Goal: Task Accomplishment & Management: Use online tool/utility

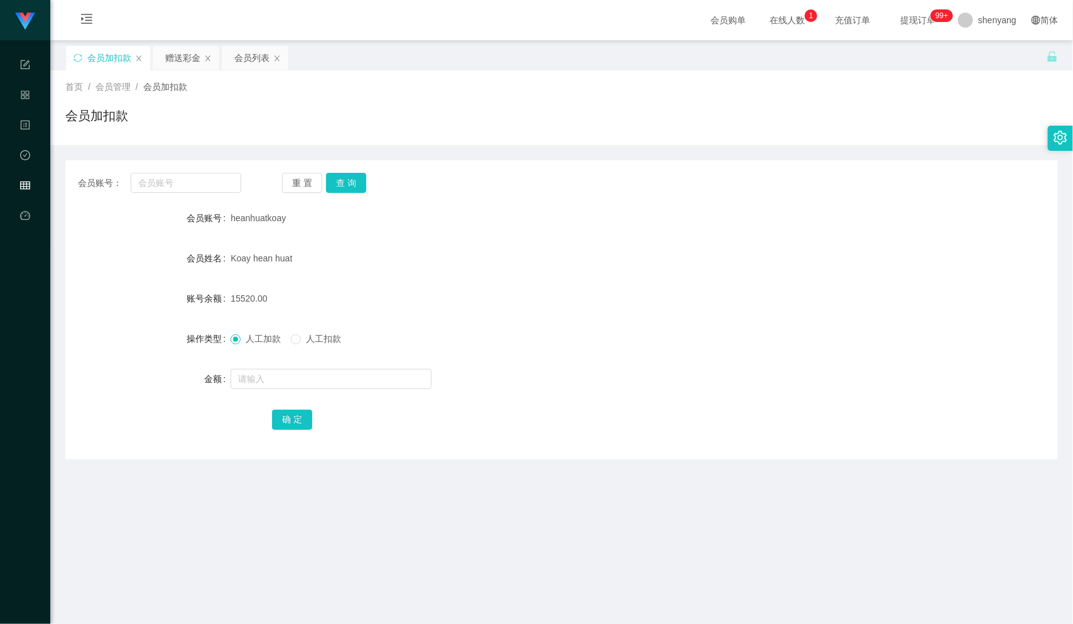
scroll to position [1, 0]
drag, startPoint x: 0, startPoint y: 0, endPoint x: 171, endPoint y: 179, distance: 247.9
click at [171, 179] on input "text" at bounding box center [186, 182] width 111 height 20
paste input "qq123"
type input "qq123"
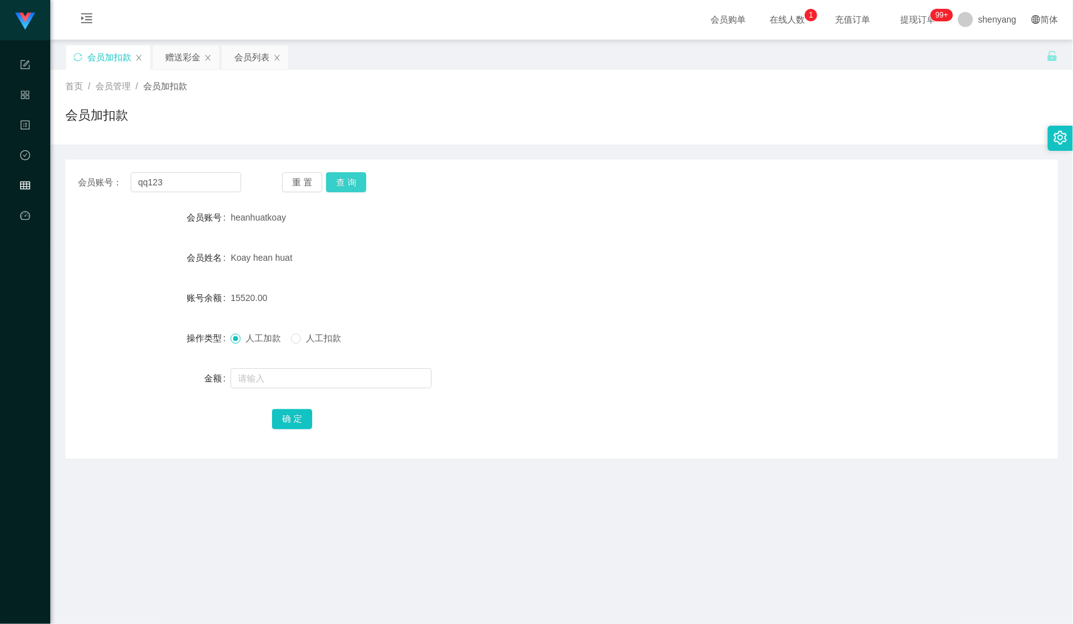
click at [345, 173] on button "查 询" at bounding box center [346, 182] width 40 height 20
click at [303, 374] on input "text" at bounding box center [330, 378] width 201 height 20
type input "30"
click at [293, 420] on button "确 定" at bounding box center [292, 419] width 40 height 20
drag, startPoint x: 138, startPoint y: 187, endPoint x: 116, endPoint y: 192, distance: 23.2
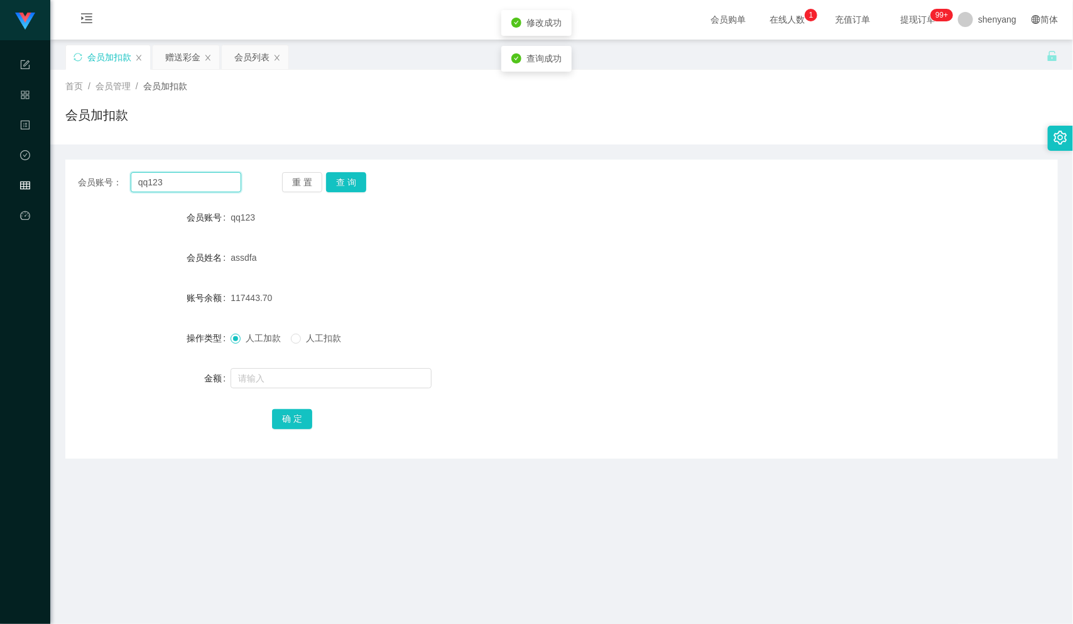
click at [116, 192] on div "会员账号： qq123 重 置 查 询 会员账号 qq123 会员姓名 assdfa 账号余额 117443.70 操作类型 人工加款 人工扣款 金额 确 定" at bounding box center [561, 309] width 992 height 299
click at [162, 183] on input "text" at bounding box center [186, 182] width 111 height 20
paste input "Joker3898"
type input "Joker3898"
click at [354, 174] on button "查 询" at bounding box center [346, 182] width 40 height 20
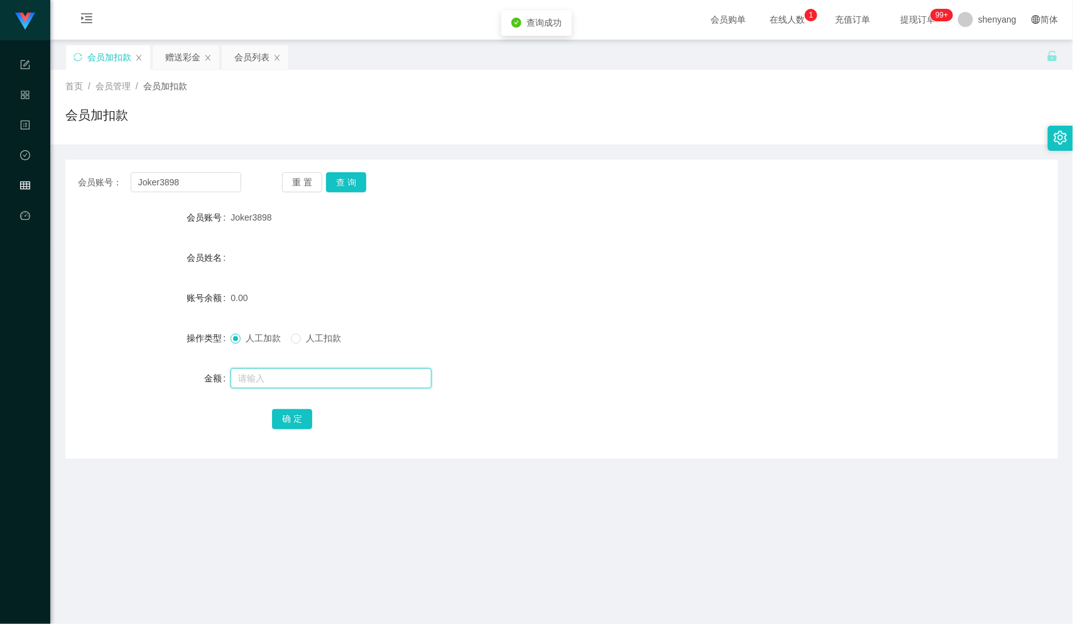
click at [286, 379] on input "text" at bounding box center [330, 378] width 201 height 20
type input "30"
click at [281, 420] on button "确 定" at bounding box center [292, 419] width 40 height 20
click at [286, 384] on input "text" at bounding box center [330, 378] width 201 height 20
type input "30"
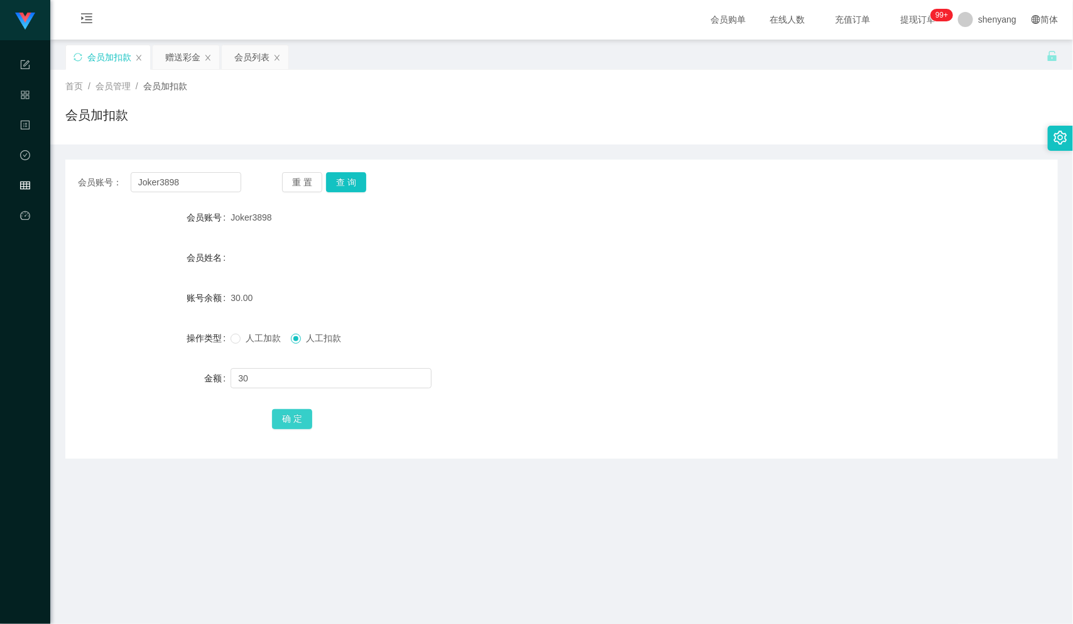
click at [303, 418] on button "确 定" at bounding box center [292, 419] width 40 height 20
click at [225, 336] on label "操作类型" at bounding box center [209, 338] width 44 height 10
drag, startPoint x: 190, startPoint y: 183, endPoint x: 97, endPoint y: 198, distance: 94.8
click at [97, 198] on div "会员账号： Joker3898 重 置 查 询 会员账号 Joker3898 会员姓名 账号余额 0.00 操作类型 人工加款 人工扣款 金额 确 定" at bounding box center [561, 309] width 992 height 299
paste input "980611"
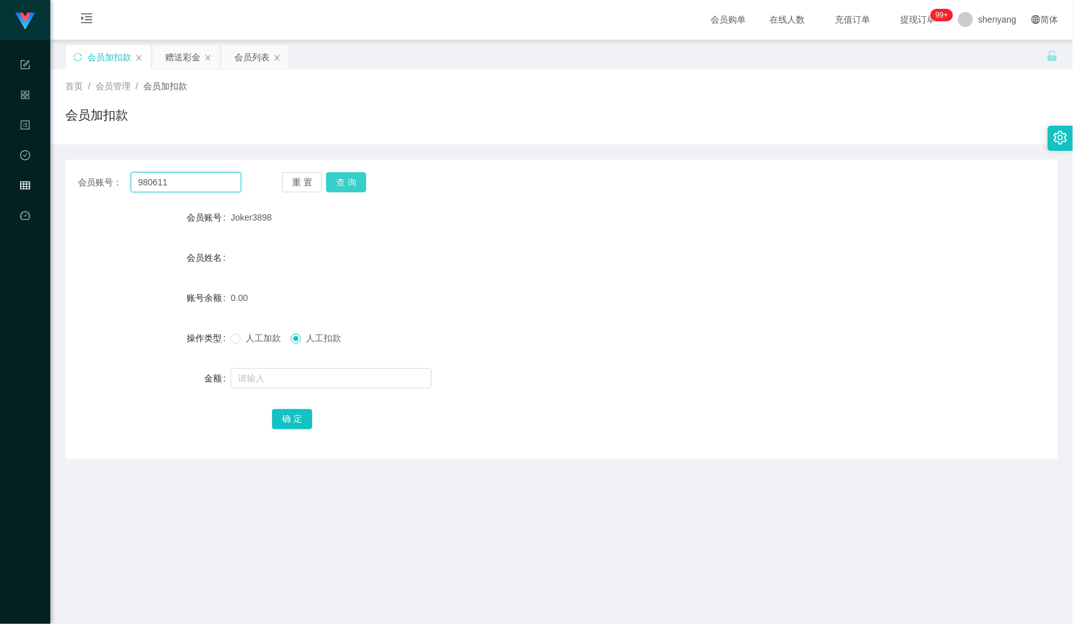
type input "980611"
click at [339, 175] on button "查 询" at bounding box center [346, 182] width 40 height 20
click at [275, 373] on input "text" at bounding box center [330, 378] width 201 height 20
type input "30"
click at [290, 415] on button "确 定" at bounding box center [292, 419] width 40 height 20
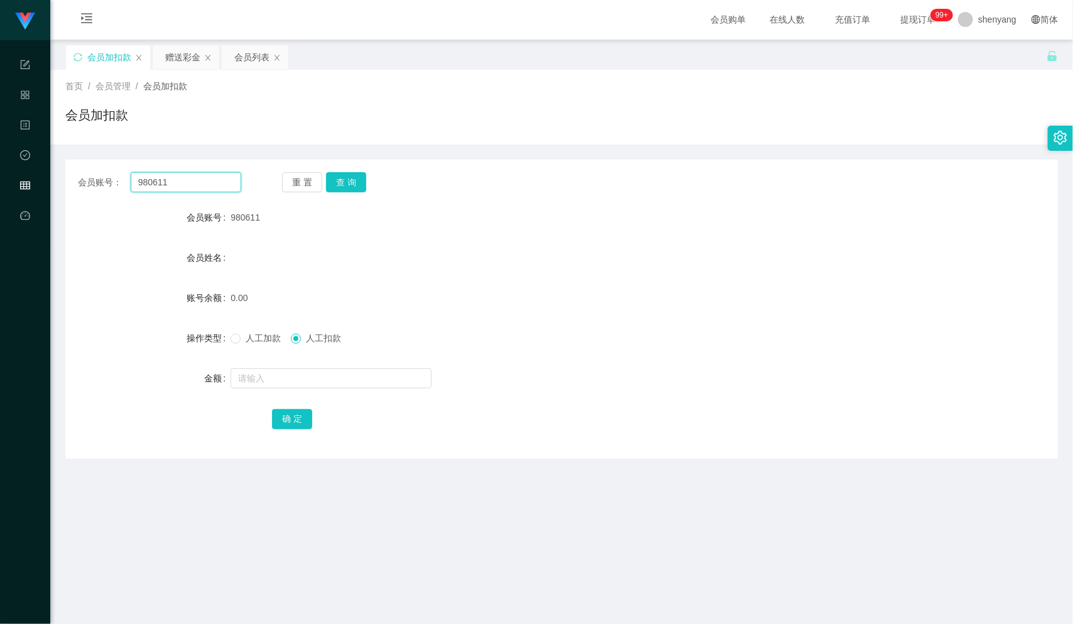
drag, startPoint x: 171, startPoint y: 179, endPoint x: 131, endPoint y: 185, distance: 41.3
click at [131, 185] on input "980611" at bounding box center [186, 182] width 111 height 20
click at [170, 192] on div "会员账号： 重 置 查 询 会员账号 980611 会员姓名 账号余额 0.00 操作类型 人工加款 人工扣款 金额 确 定" at bounding box center [561, 309] width 992 height 299
click at [158, 185] on input "text" at bounding box center [186, 182] width 111 height 20
paste input "lxww214"
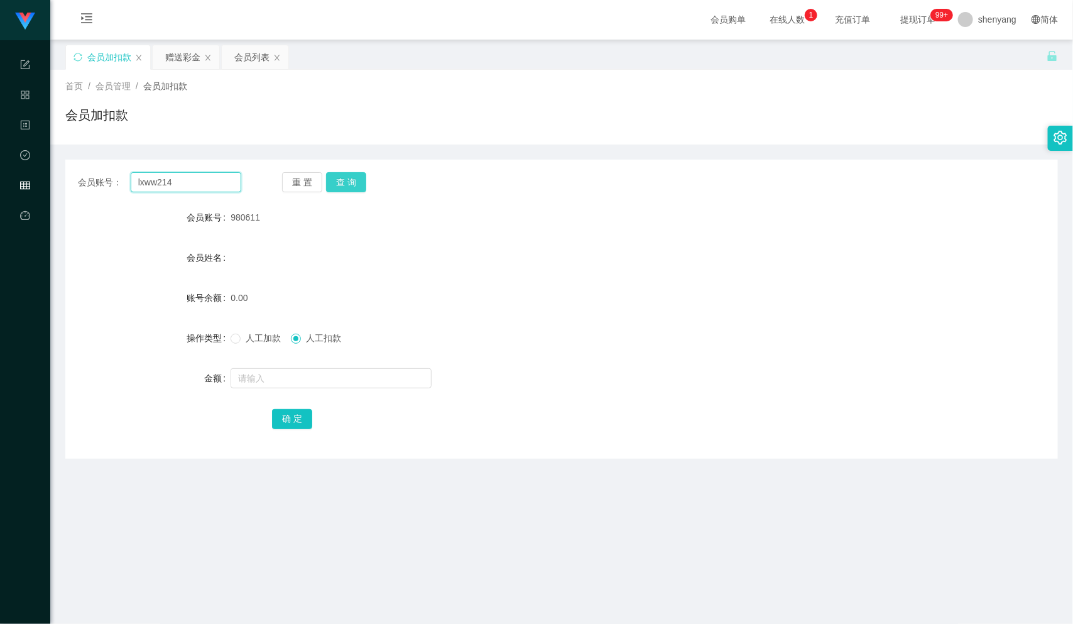
type input "lxww214"
click at [349, 176] on button "查 询" at bounding box center [346, 182] width 40 height 20
click at [292, 370] on input "text" at bounding box center [330, 378] width 201 height 20
type input "30"
click at [289, 416] on button "确 定" at bounding box center [292, 419] width 40 height 20
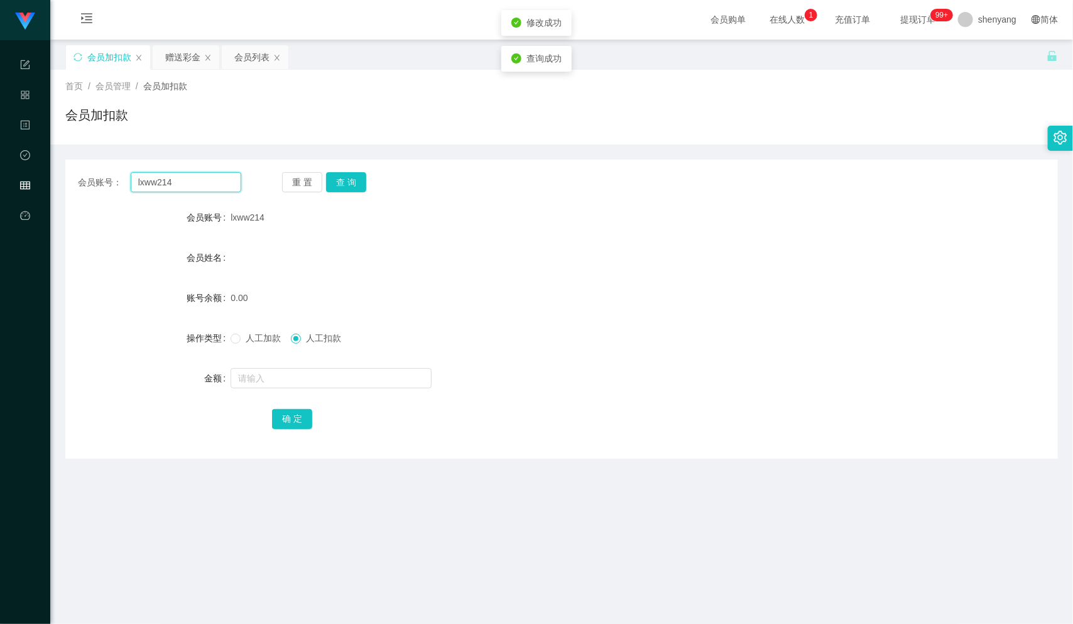
drag, startPoint x: 174, startPoint y: 177, endPoint x: 132, endPoint y: 181, distance: 42.2
click at [132, 181] on input "lxww214" at bounding box center [186, 182] width 111 height 20
click at [143, 176] on input "text" at bounding box center [186, 182] width 111 height 20
paste input "Withsomi2417"
type input "Withsomi2417"
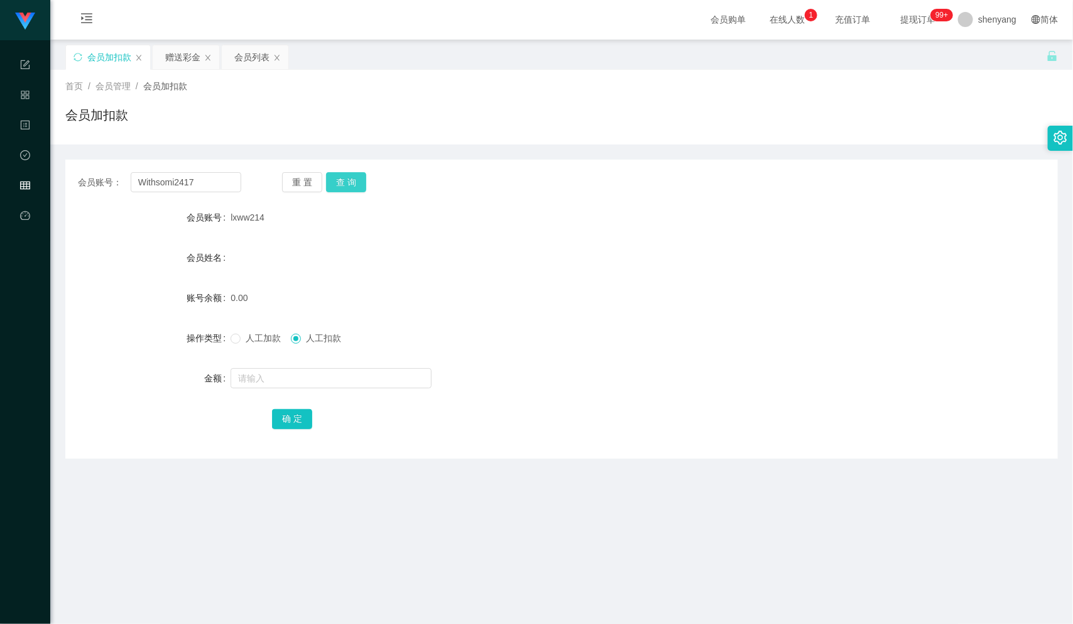
click at [333, 176] on button "查 询" at bounding box center [346, 182] width 40 height 20
click at [319, 370] on input "text" at bounding box center [330, 378] width 201 height 20
type input "30"
click at [294, 416] on button "确 定" at bounding box center [292, 419] width 40 height 20
drag, startPoint x: 194, startPoint y: 180, endPoint x: 117, endPoint y: 194, distance: 78.6
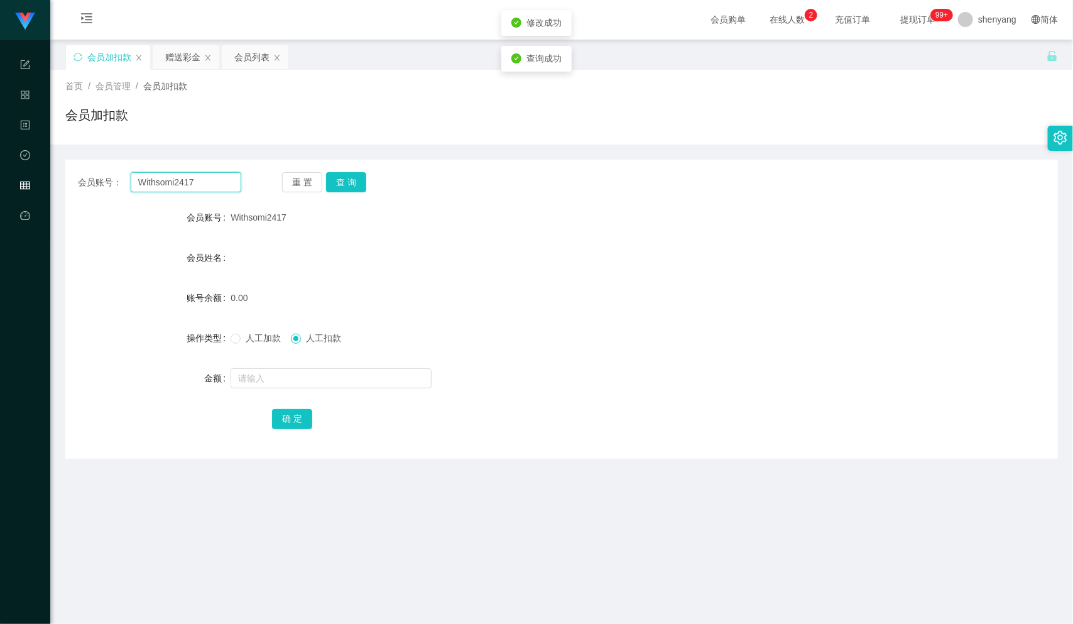
click at [117, 194] on div "会员账号： Withsomi2417 重 置 查 询 会员账号 Withsomi2417 会员姓名 账号余额 0.00 操作类型 人工加款 人工扣款 金额 确…" at bounding box center [561, 309] width 992 height 299
click at [319, 381] on input "text" at bounding box center [330, 378] width 201 height 20
click at [172, 180] on input "text" at bounding box center [186, 182] width 111 height 20
paste input "Withsomi2417"
type input "Withsomi2417"
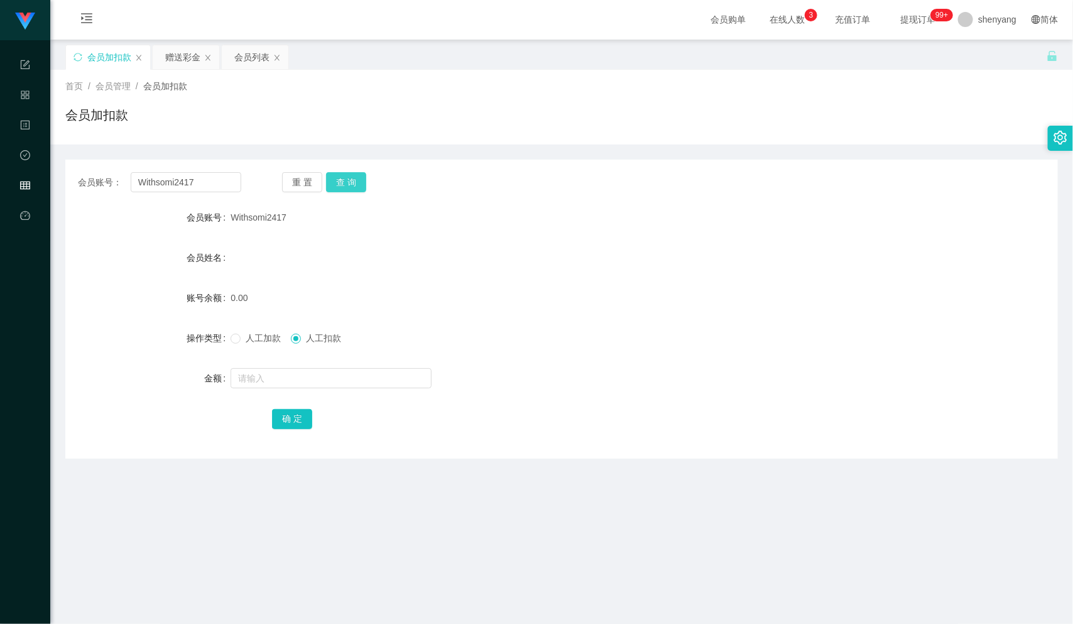
click at [347, 181] on button "查 询" at bounding box center [346, 182] width 40 height 20
click at [284, 383] on input "text" at bounding box center [330, 378] width 201 height 20
type input "30"
click at [281, 422] on button "确 定" at bounding box center [292, 419] width 40 height 20
drag, startPoint x: 183, startPoint y: 181, endPoint x: 140, endPoint y: 185, distance: 43.5
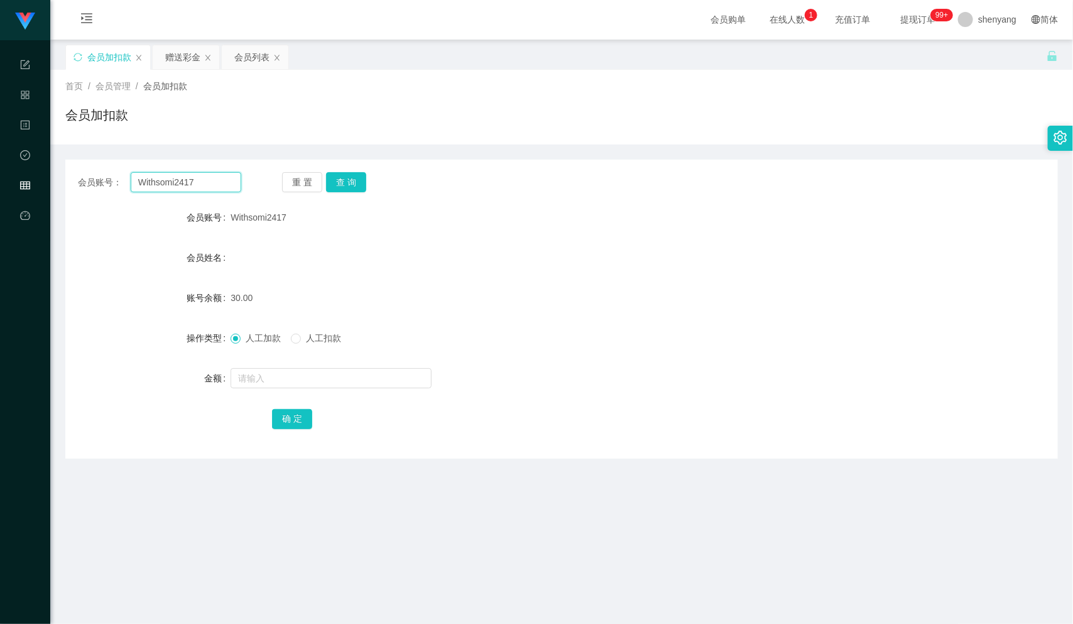
click at [140, 185] on input "Withsomi2417" at bounding box center [186, 182] width 111 height 20
click at [160, 178] on input "text" at bounding box center [186, 182] width 111 height 20
click at [162, 180] on input "text" at bounding box center [186, 182] width 111 height 20
paste input "lxww214"
type input "lxww214"
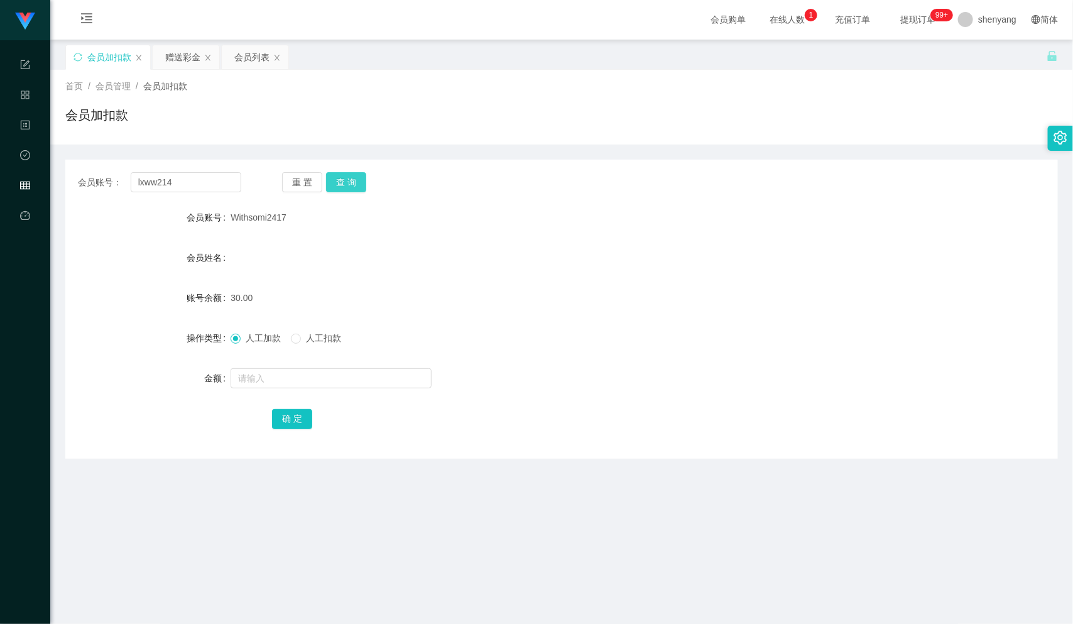
click at [349, 183] on button "查 询" at bounding box center [346, 182] width 40 height 20
click at [294, 383] on input "text" at bounding box center [330, 378] width 201 height 20
type input "30"
click at [292, 418] on button "确 定" at bounding box center [292, 419] width 40 height 20
drag, startPoint x: 177, startPoint y: 179, endPoint x: 104, endPoint y: 193, distance: 74.1
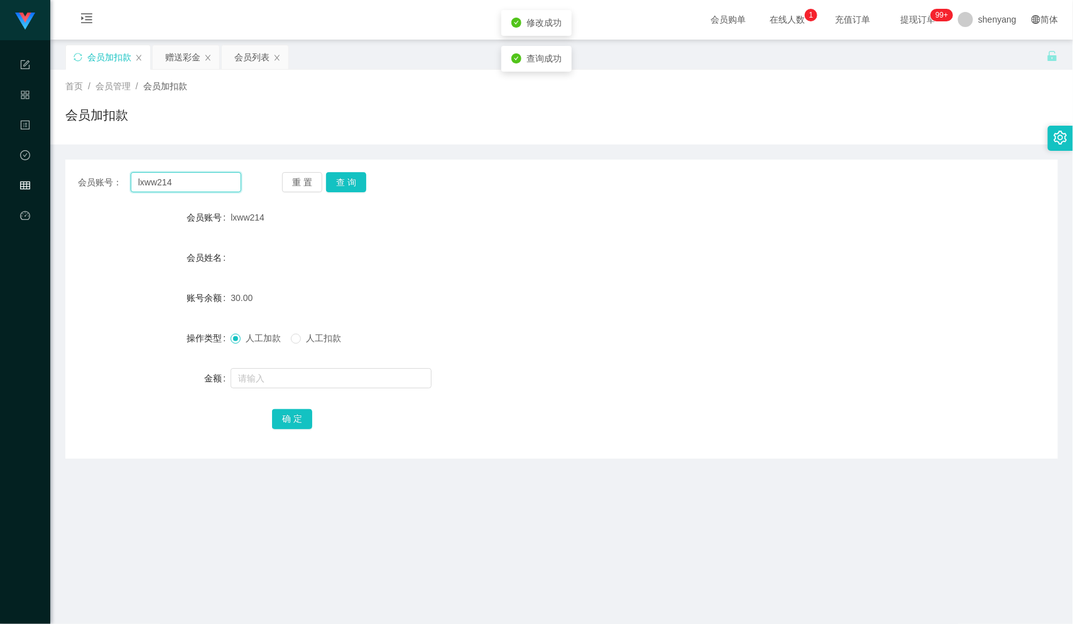
click at [89, 191] on div "会员账号： lxww214" at bounding box center [159, 182] width 163 height 20
click at [170, 183] on input "text" at bounding box center [186, 182] width 111 height 20
paste input "WW123"
type input "WW123"
click at [349, 176] on button "查 询" at bounding box center [346, 182] width 40 height 20
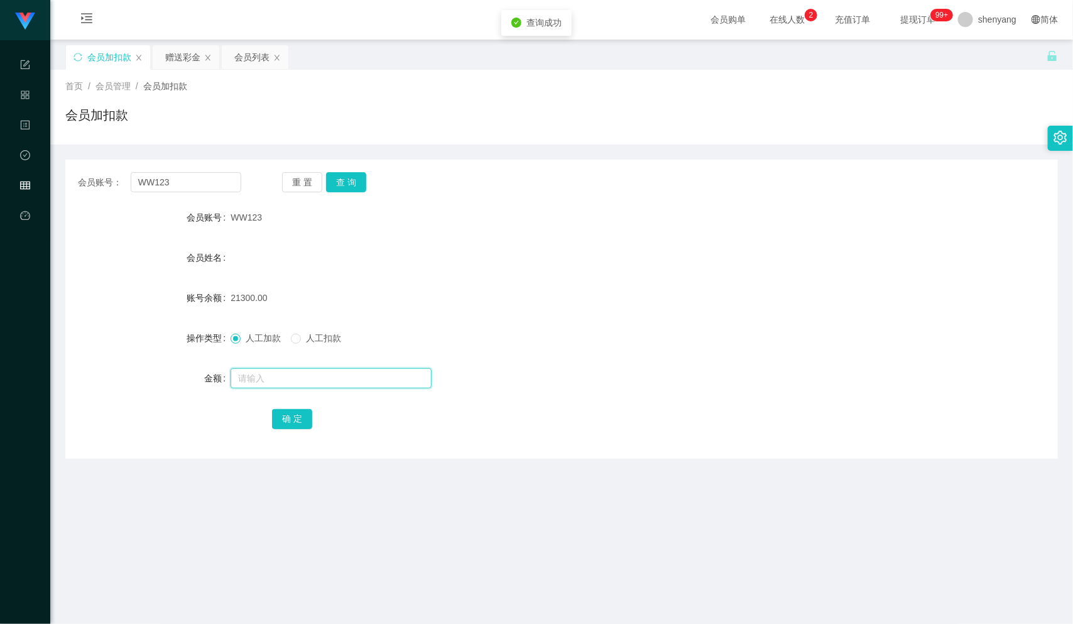
click at [324, 376] on input "text" at bounding box center [330, 378] width 201 height 20
type input "30"
click at [289, 417] on button "确 定" at bounding box center [292, 419] width 40 height 20
drag, startPoint x: 170, startPoint y: 182, endPoint x: 131, endPoint y: 185, distance: 39.1
click at [131, 185] on input "WW123" at bounding box center [186, 182] width 111 height 20
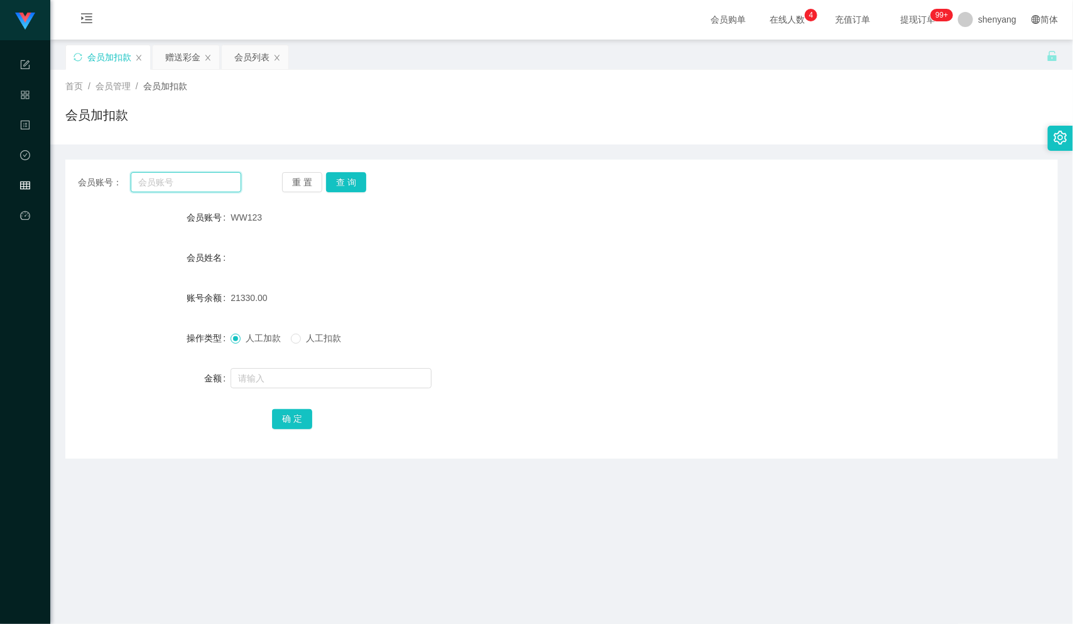
click at [147, 179] on input "text" at bounding box center [186, 182] width 111 height 20
paste input "QAU2363"
type input "QAU2363"
click at [349, 173] on button "查 询" at bounding box center [346, 182] width 40 height 20
click at [315, 376] on input "text" at bounding box center [330, 378] width 201 height 20
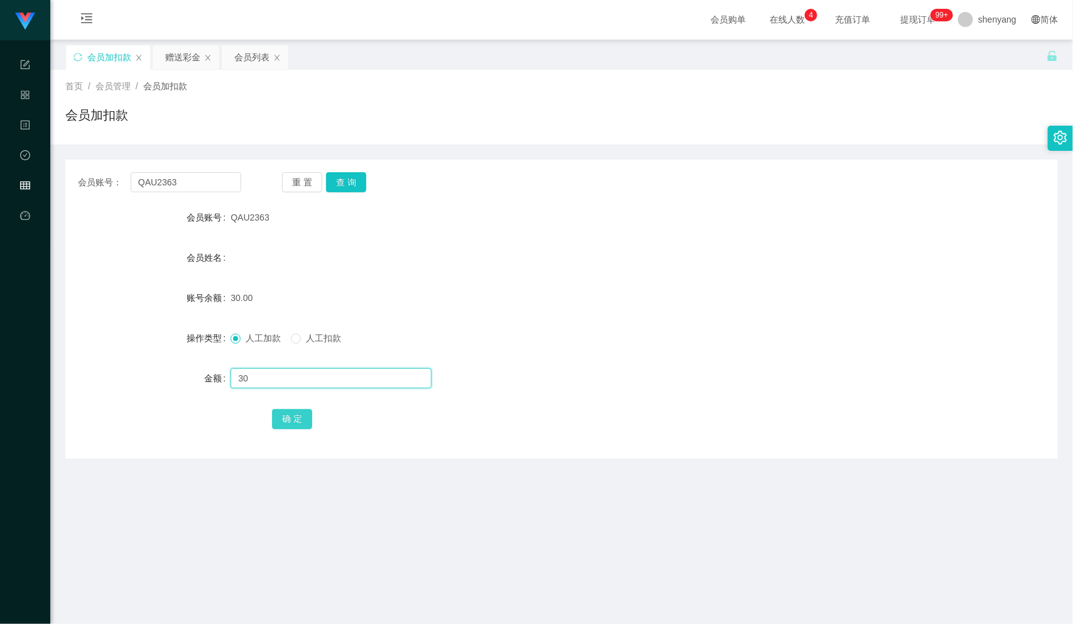
type input "30"
click at [283, 425] on button "确 定" at bounding box center [292, 419] width 40 height 20
drag, startPoint x: 177, startPoint y: 183, endPoint x: 147, endPoint y: 185, distance: 30.2
click at [147, 185] on input "QAU2363" at bounding box center [186, 182] width 111 height 20
click at [178, 182] on input "QAU2363" at bounding box center [186, 182] width 111 height 20
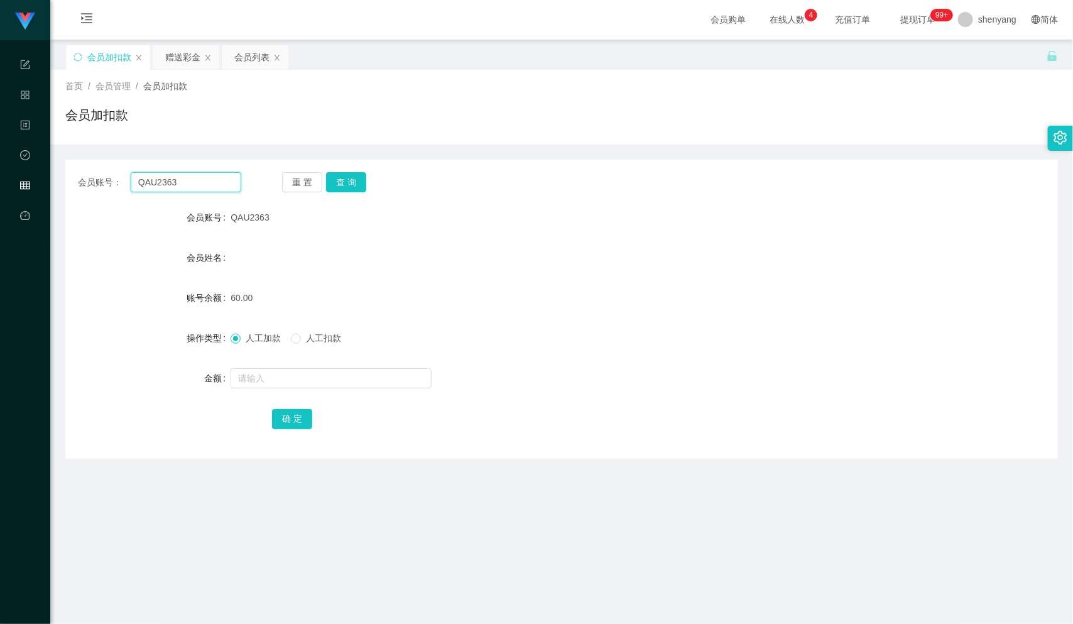
drag, startPoint x: 140, startPoint y: 185, endPoint x: 121, endPoint y: 187, distance: 19.6
click at [121, 187] on div "会员账号： QAU2363" at bounding box center [159, 182] width 163 height 20
type input "3"
click at [143, 180] on input "3" at bounding box center [186, 182] width 111 height 20
click at [165, 183] on input "text" at bounding box center [186, 182] width 111 height 20
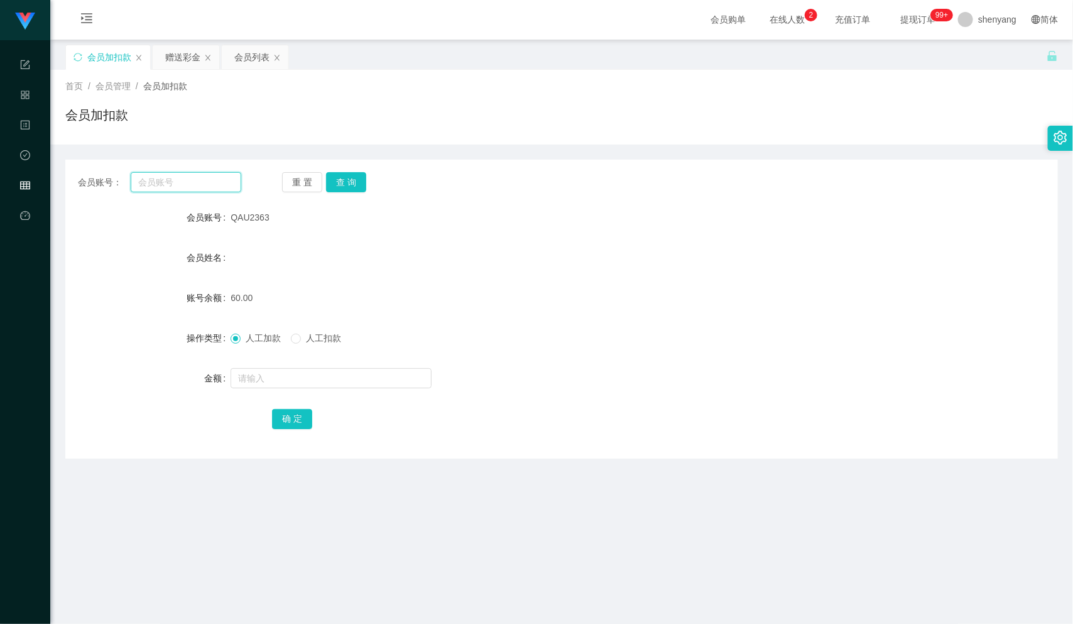
paste input "jingren04"
type input "jingren04"
click at [351, 183] on button "查 询" at bounding box center [346, 182] width 40 height 20
click at [293, 364] on form "会员账号 jingren04 会员姓名 账号余额 0.00 操作类型 人工加款 人工扣款 金额 确 定" at bounding box center [561, 318] width 992 height 226
click at [289, 370] on input "text" at bounding box center [330, 378] width 201 height 20
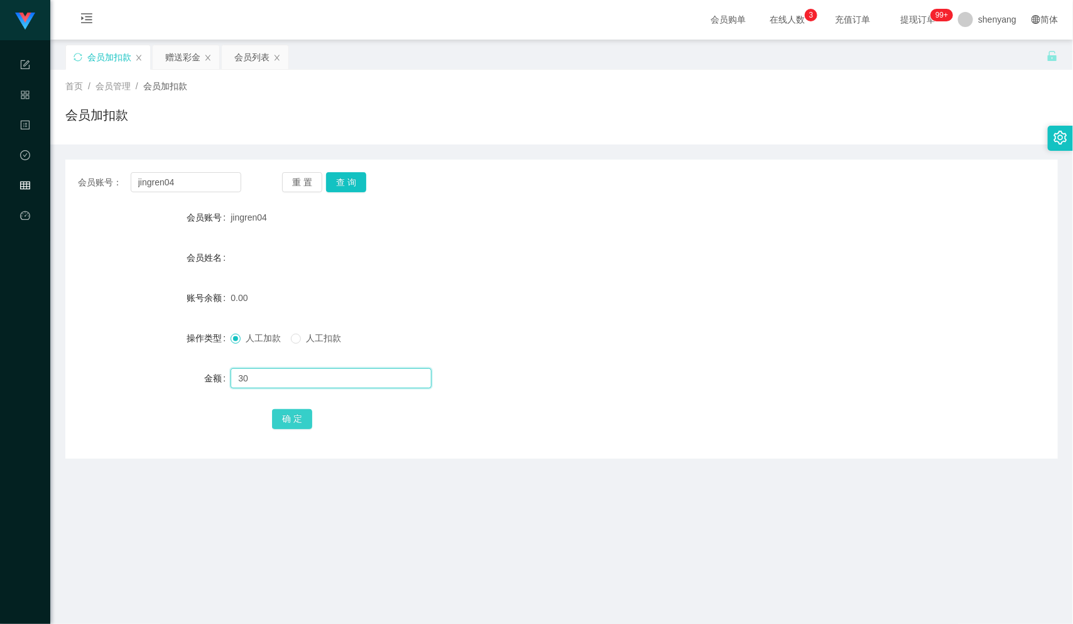
type input "30"
click at [305, 416] on button "确 定" at bounding box center [292, 419] width 40 height 20
drag, startPoint x: 180, startPoint y: 178, endPoint x: 115, endPoint y: 183, distance: 64.9
click at [115, 185] on div "会员账号： jingren04" at bounding box center [159, 182] width 163 height 20
